Goal: Task Accomplishment & Management: Manage account settings

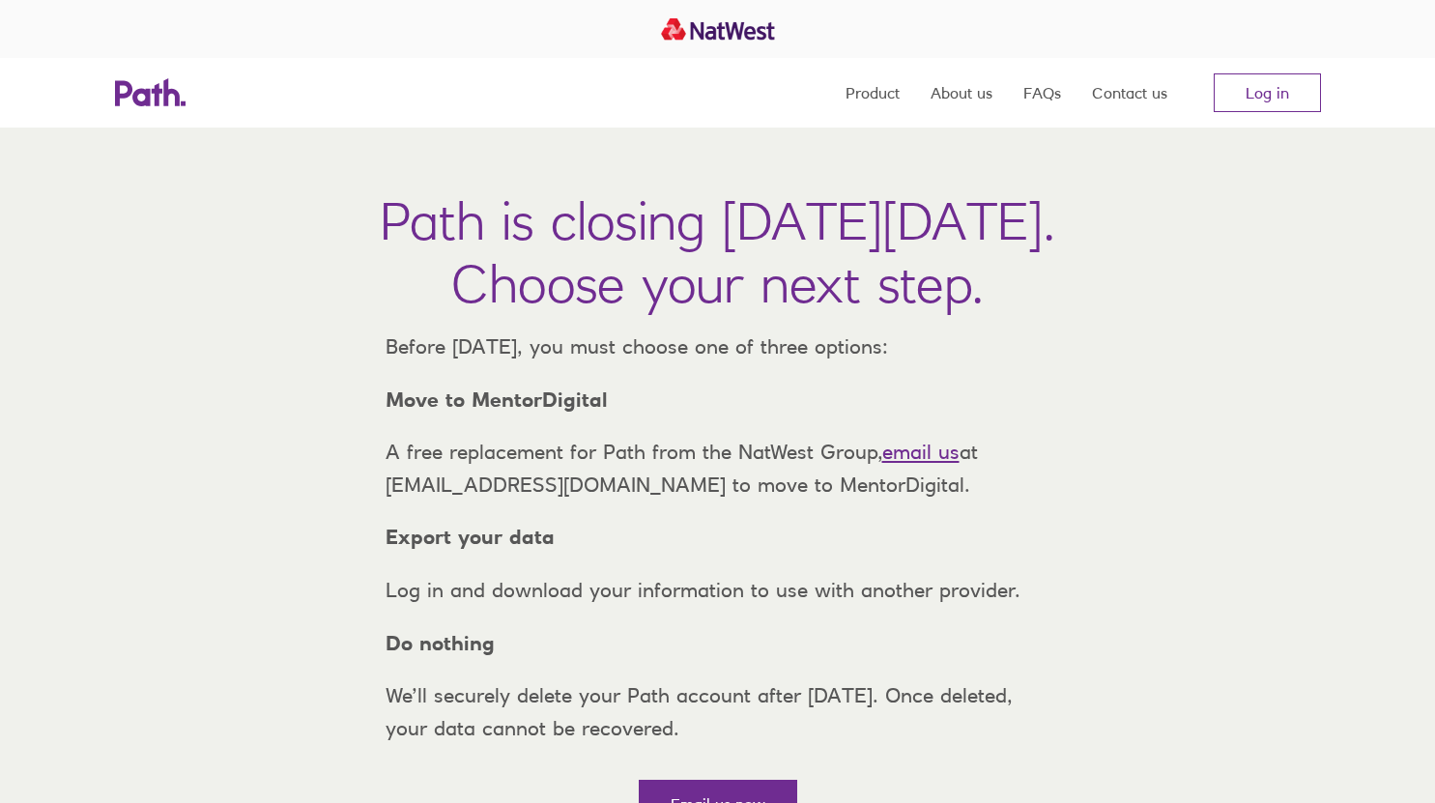
scroll to position [1, 0]
click at [1269, 101] on link "Log in" at bounding box center [1267, 92] width 107 height 39
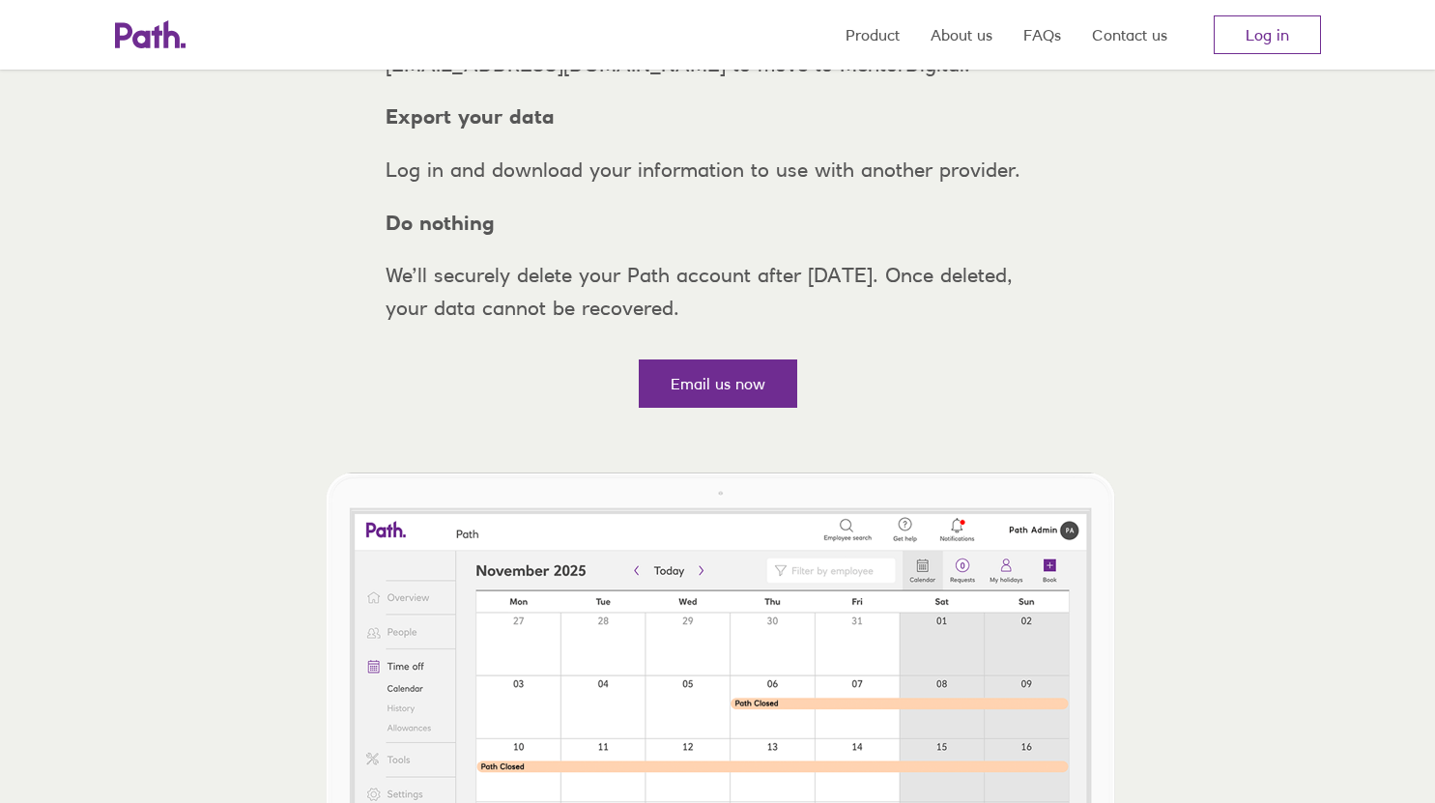
scroll to position [301, 0]
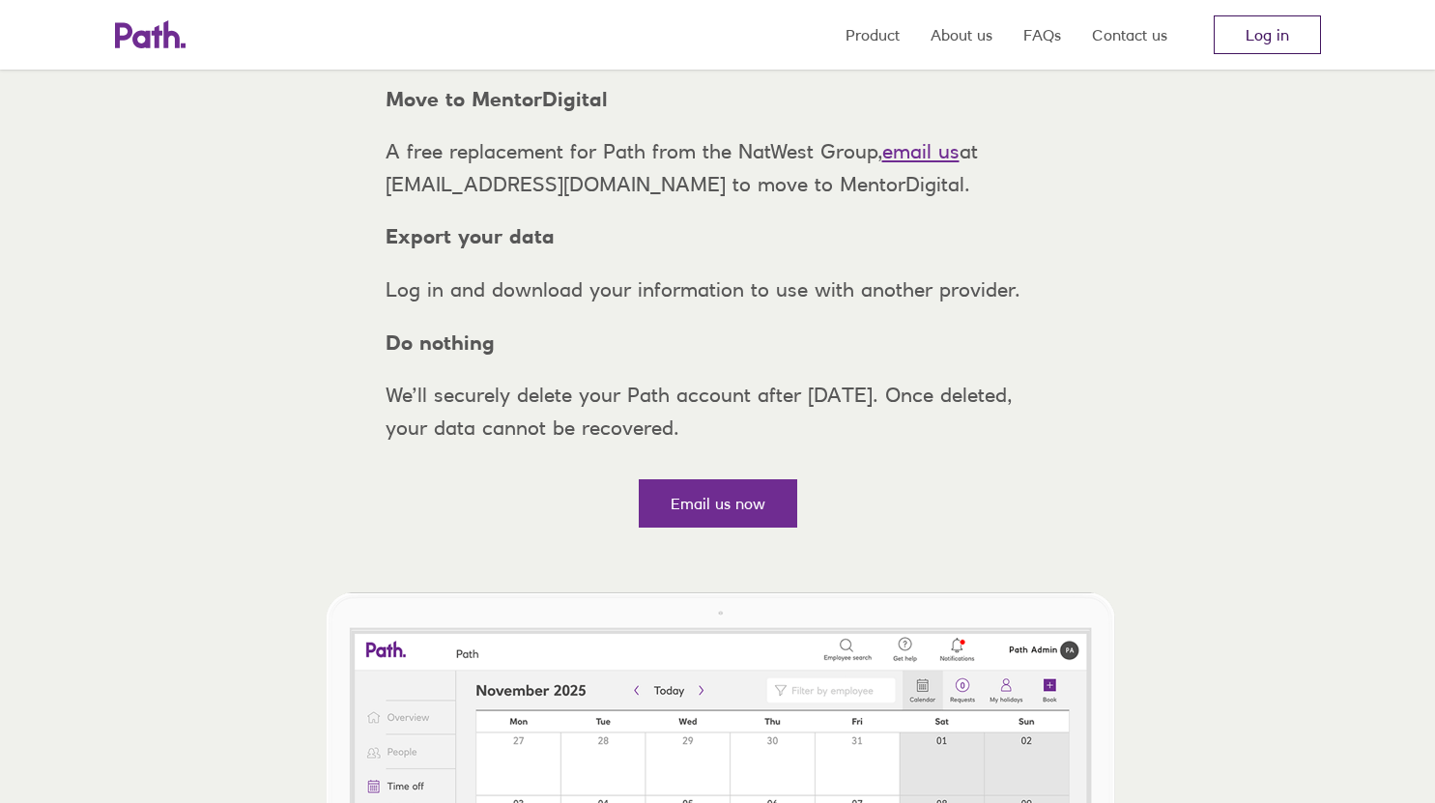
click at [1283, 32] on link "Log in" at bounding box center [1267, 34] width 107 height 39
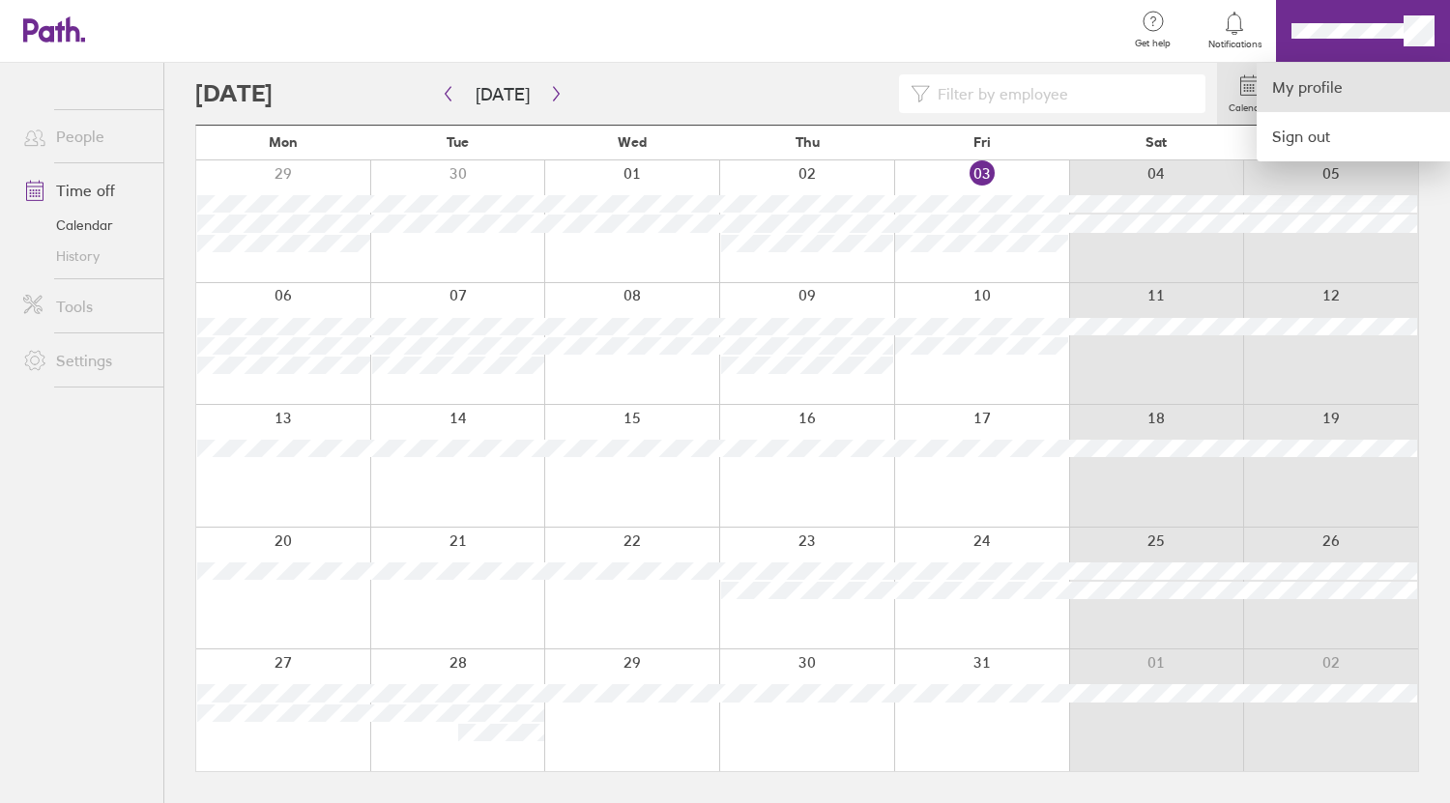
click at [1332, 94] on link "My profile" at bounding box center [1352, 87] width 193 height 49
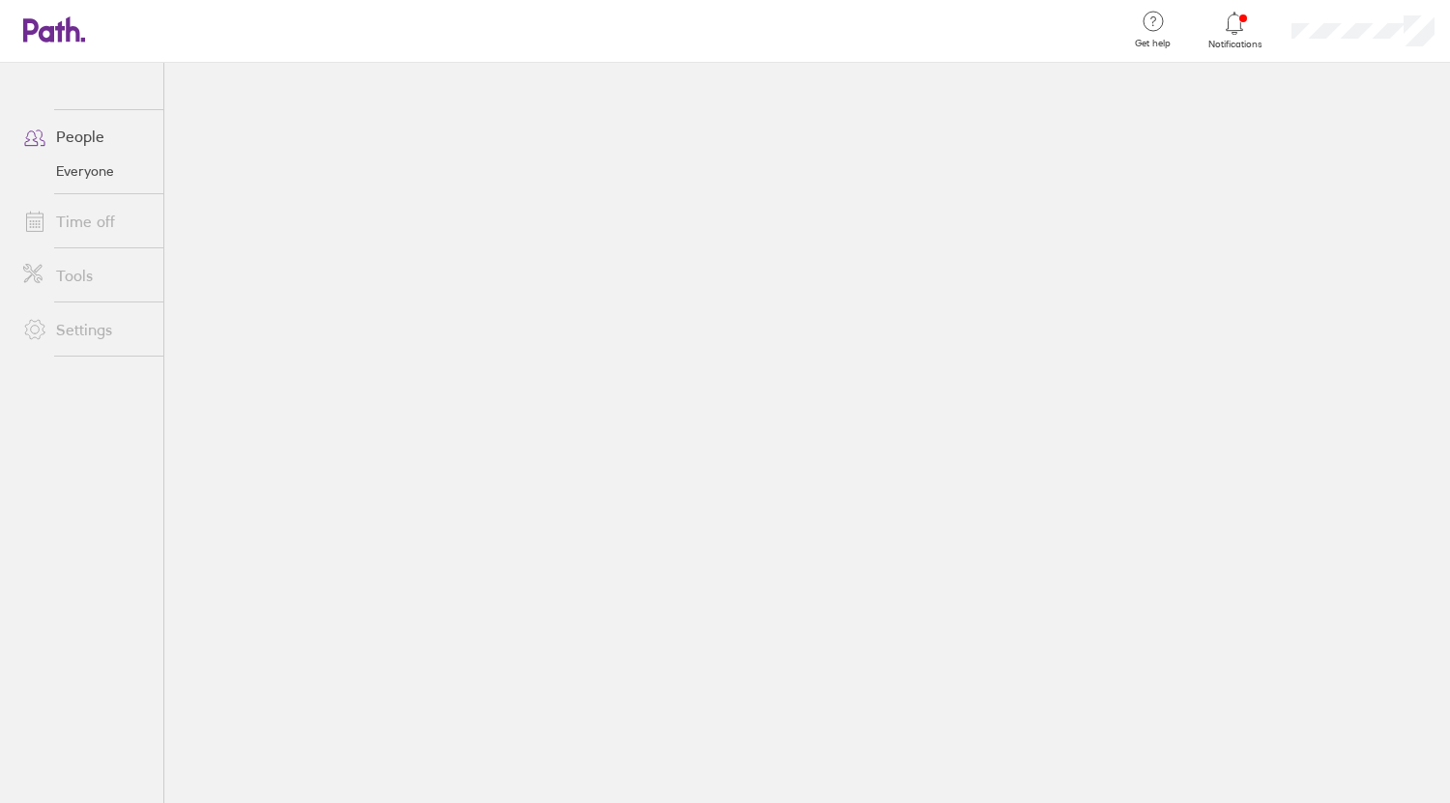
click at [95, 221] on link "Time off" at bounding box center [86, 221] width 156 height 39
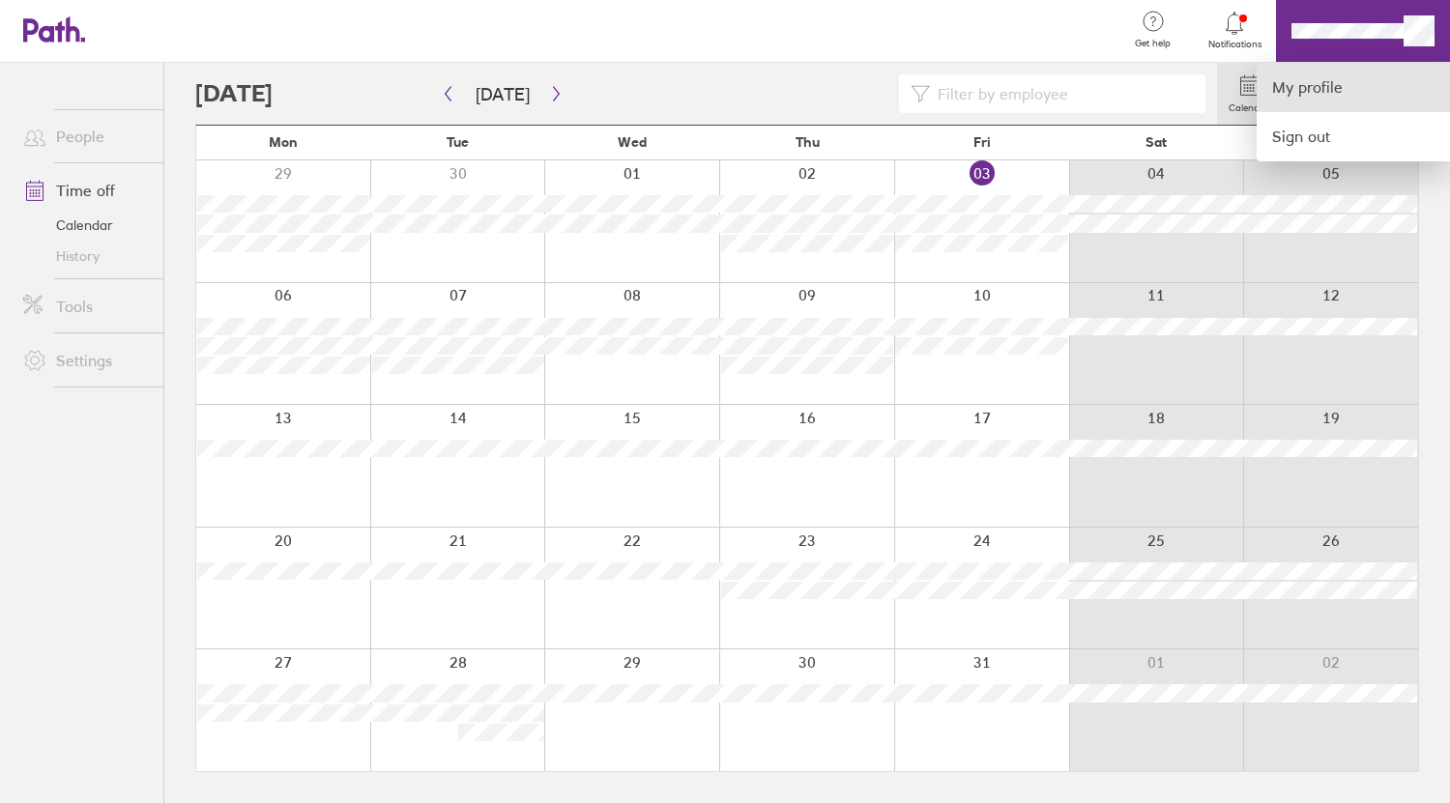
click at [1320, 98] on link "My profile" at bounding box center [1352, 87] width 193 height 49
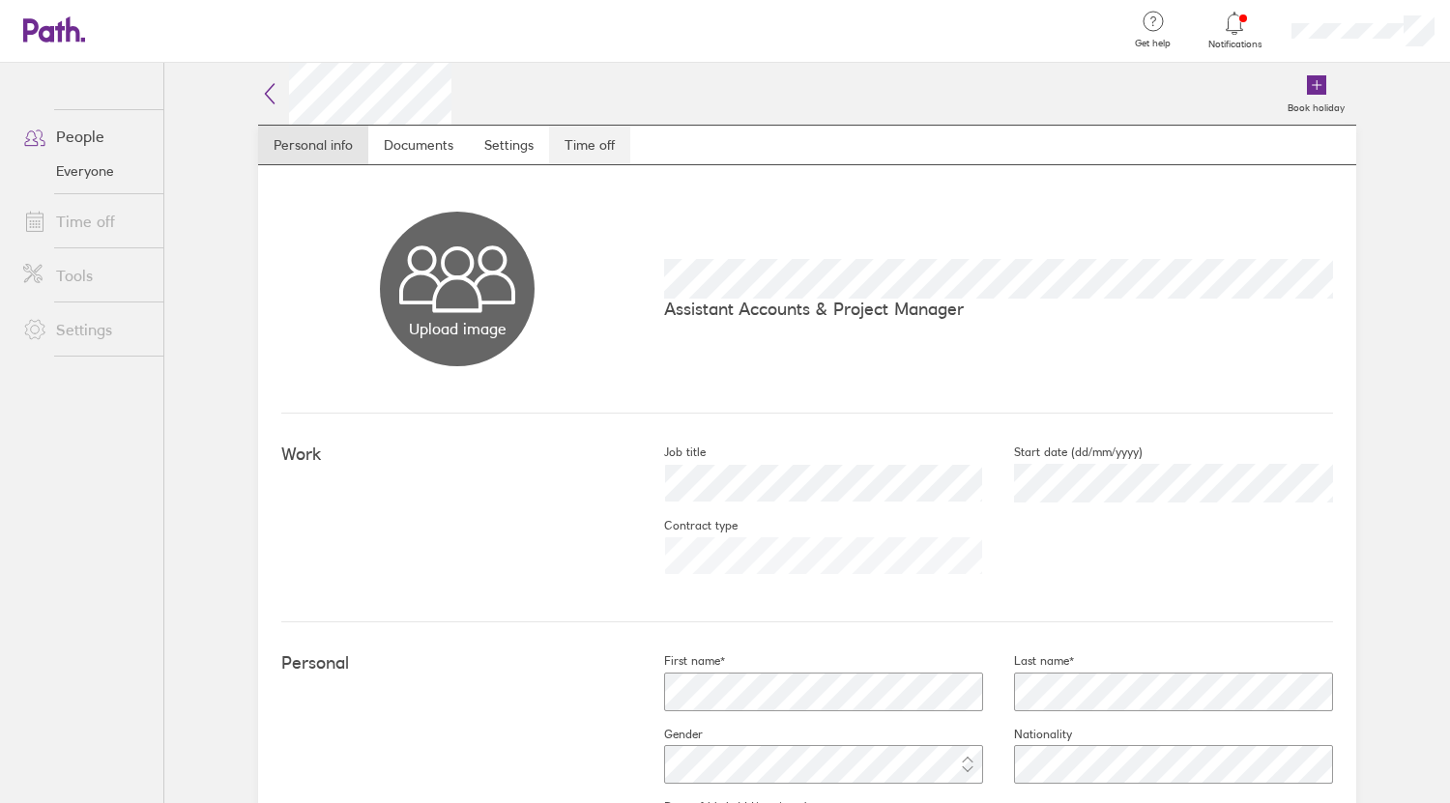
click at [554, 135] on link "Time off" at bounding box center [589, 145] width 81 height 39
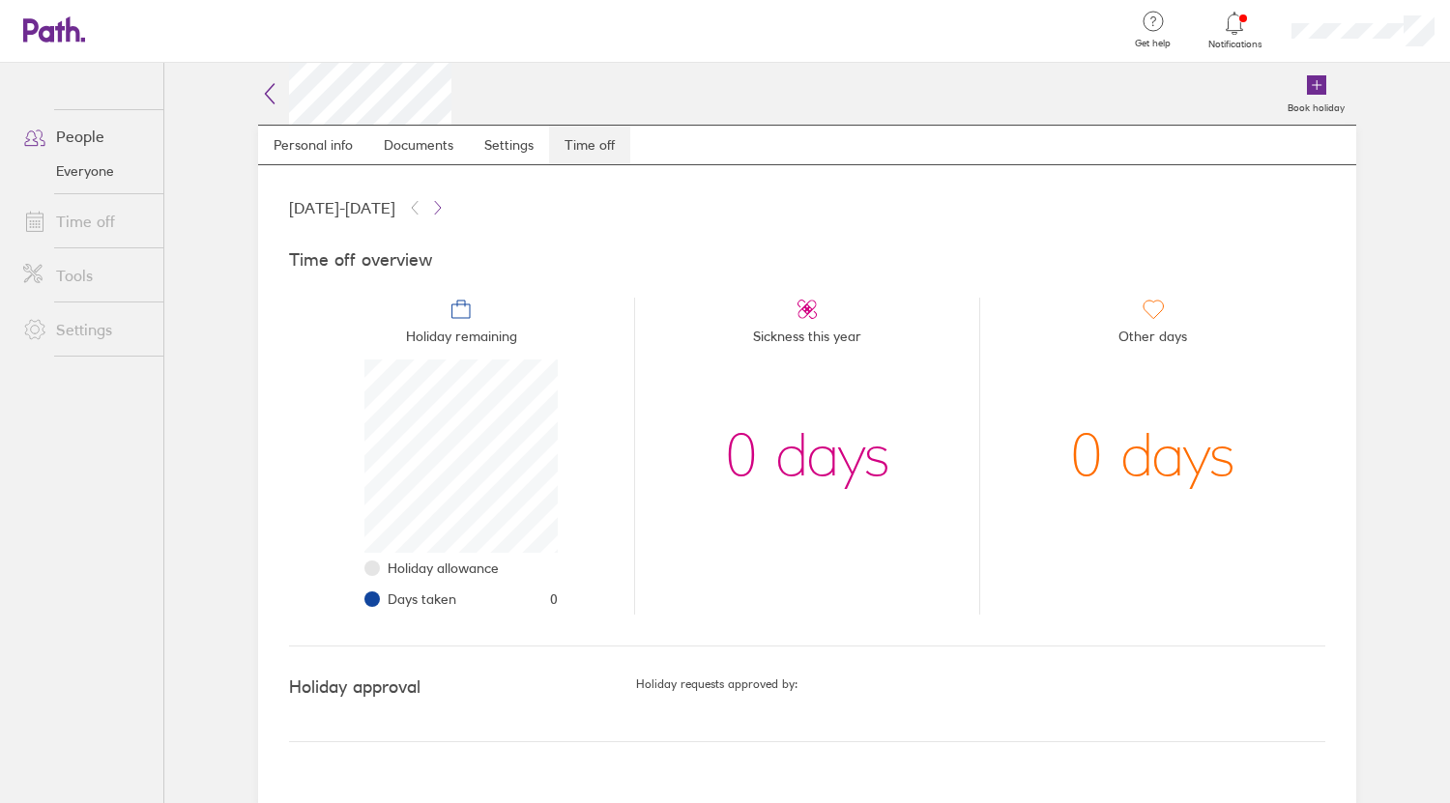
scroll to position [193, 193]
